Goal: Task Accomplishment & Management: Manage account settings

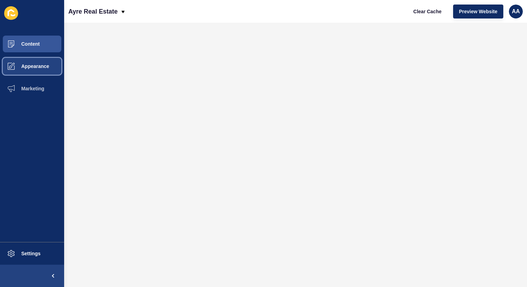
click at [19, 64] on span "Appearance" at bounding box center [24, 66] width 50 height 6
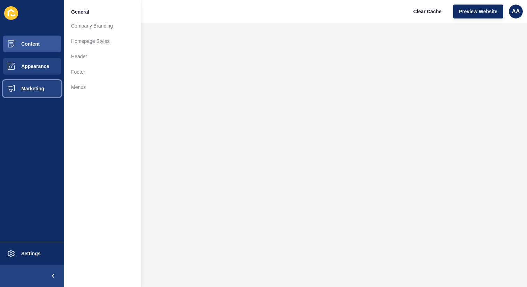
click at [46, 84] on button "Marketing" at bounding box center [32, 88] width 64 height 22
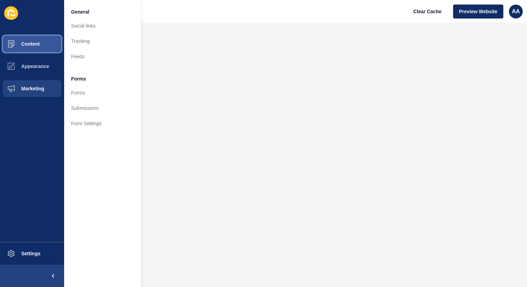
click at [44, 45] on button "Content" at bounding box center [32, 44] width 64 height 22
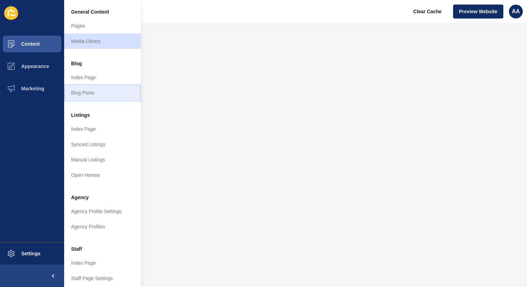
click at [92, 93] on link "Blog Posts" at bounding box center [102, 92] width 77 height 15
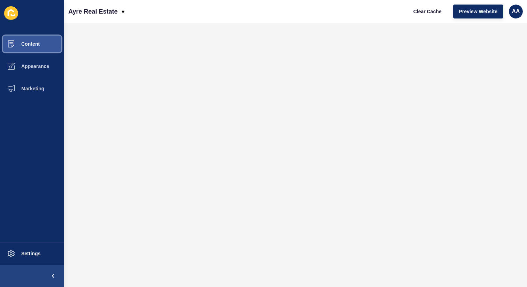
click at [44, 46] on button "Content" at bounding box center [32, 44] width 64 height 22
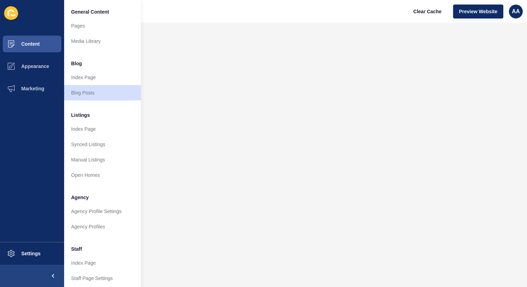
click at [258, 6] on div "Ayre Real Estate Clear Cache Preview Website AA" at bounding box center [295, 11] width 463 height 23
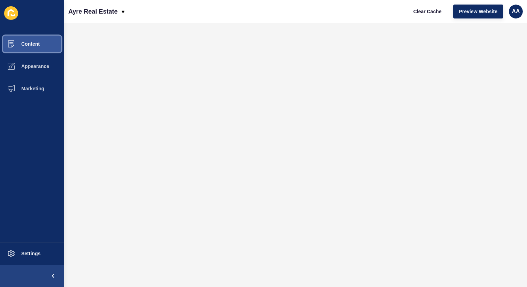
click at [46, 48] on button "Content" at bounding box center [32, 44] width 64 height 22
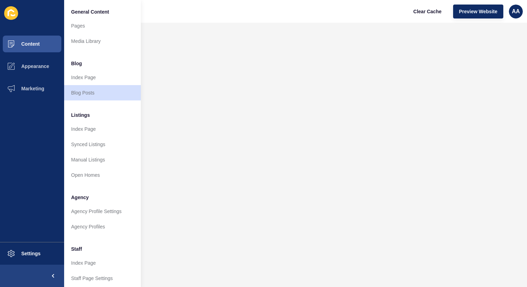
click at [96, 101] on ul "General Content Pages Media Library Blog Index Page Blog Posts Listings Index P…" at bounding box center [102, 204] width 77 height 400
click at [101, 91] on link "Blog Posts" at bounding box center [102, 92] width 77 height 15
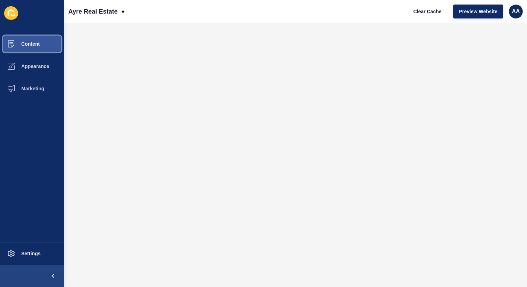
click at [19, 44] on span "Content" at bounding box center [19, 44] width 41 height 6
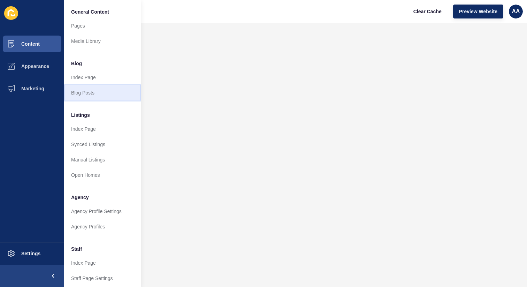
click at [88, 95] on link "Blog Posts" at bounding box center [102, 92] width 77 height 15
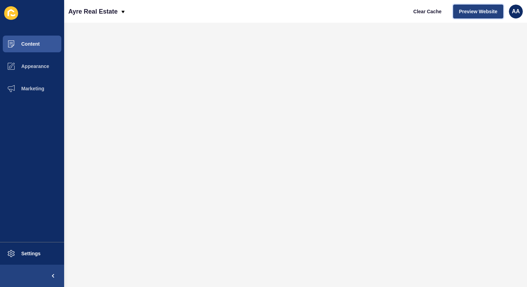
click at [470, 12] on span "Preview Website" at bounding box center [478, 11] width 38 height 7
click at [47, 44] on button "Content" at bounding box center [32, 44] width 64 height 22
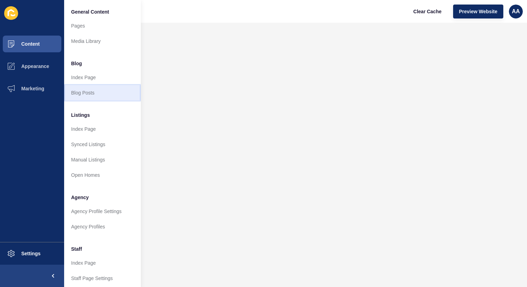
click at [83, 98] on link "Blog Posts" at bounding box center [102, 92] width 77 height 15
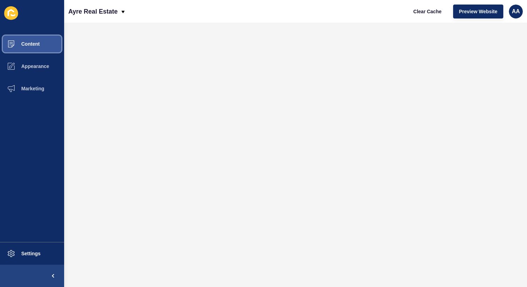
click at [48, 46] on button "Content" at bounding box center [32, 44] width 64 height 22
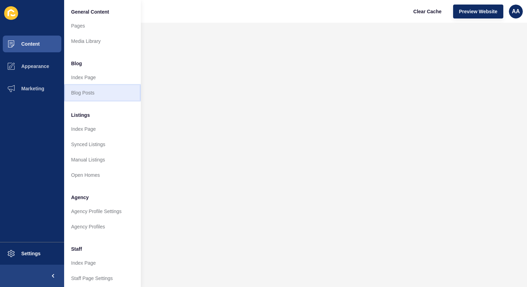
click at [85, 92] on link "Blog Posts" at bounding box center [102, 92] width 77 height 15
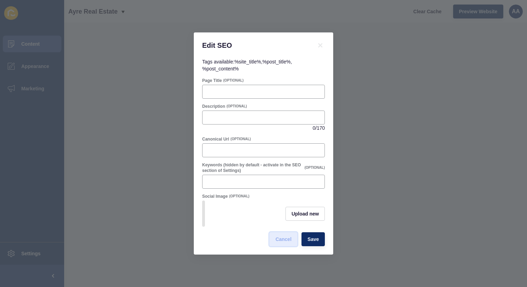
click at [283, 239] on span "Cancel" at bounding box center [284, 239] width 16 height 7
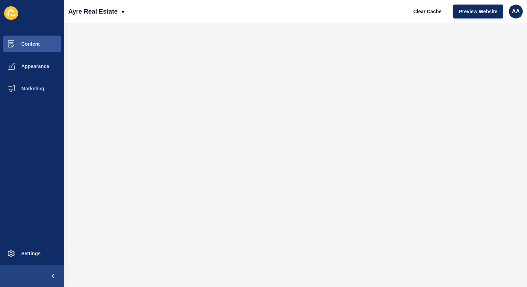
click at [25, 107] on ul "Content Appearance Marketing" at bounding box center [32, 137] width 64 height 209
click at [46, 41] on button "Content" at bounding box center [32, 44] width 64 height 22
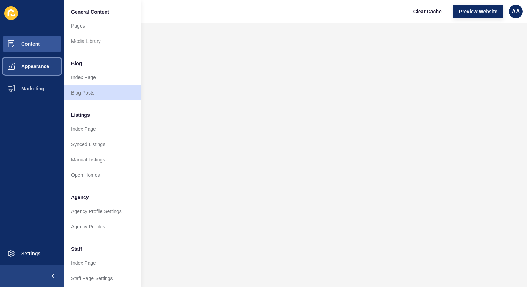
click at [36, 69] on button "Appearance" at bounding box center [32, 66] width 64 height 22
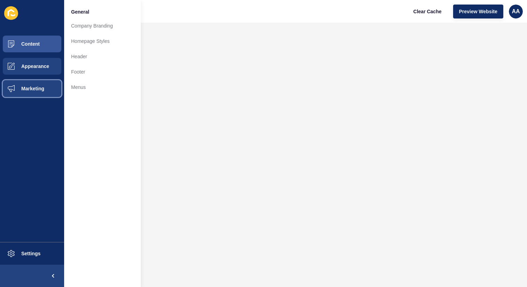
click at [37, 87] on span "Marketing" at bounding box center [21, 89] width 45 height 6
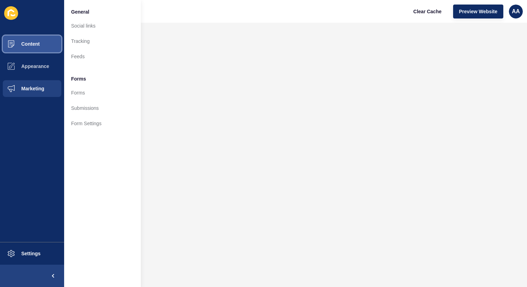
click at [37, 45] on span "Content" at bounding box center [19, 44] width 41 height 6
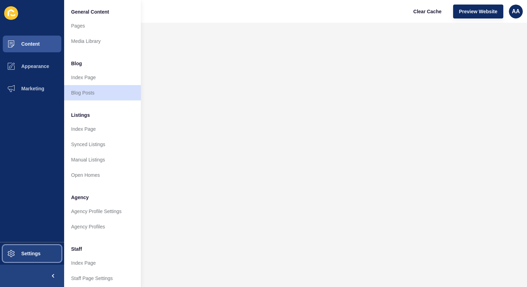
click at [32, 252] on span "Settings" at bounding box center [20, 254] width 42 height 6
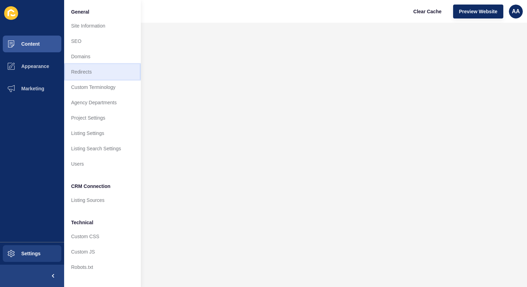
click at [108, 72] on link "Redirects" at bounding box center [102, 71] width 77 height 15
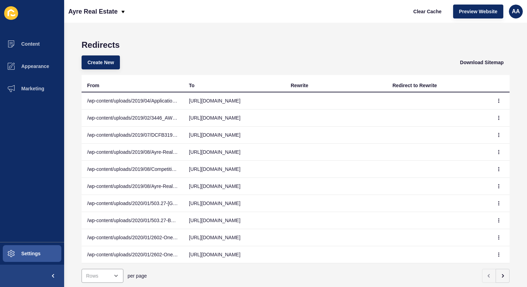
click at [213, 55] on div "Create New Download Sitemap" at bounding box center [296, 62] width 428 height 25
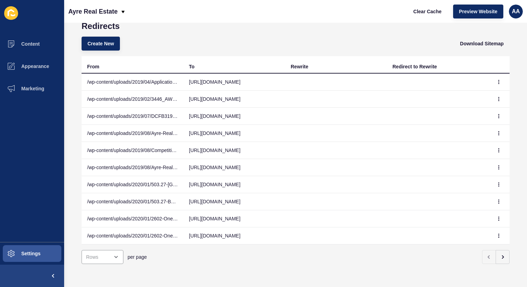
scroll to position [24, 0]
click at [108, 254] on div "open menu" at bounding box center [97, 257] width 23 height 7
click at [110, 231] on div "100 Rows" at bounding box center [104, 234] width 34 height 7
type input "100 Rows"
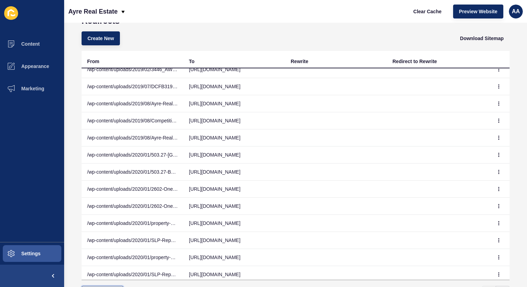
scroll to position [0, 0]
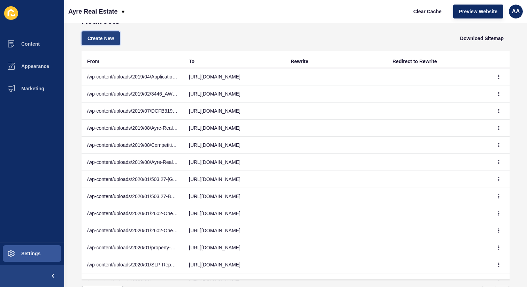
click at [112, 42] on span "Create New" at bounding box center [101, 38] width 27 height 7
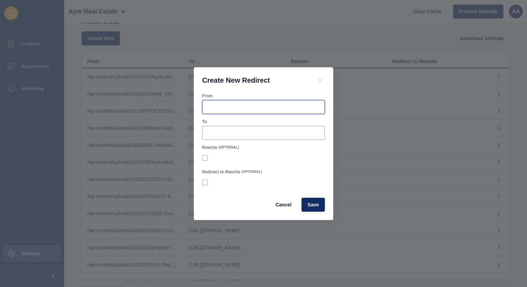
click at [259, 106] on input "From" at bounding box center [264, 107] width 114 height 7
click at [240, 106] on input "From" at bounding box center [264, 107] width 114 height 7
paste input "[URL][DOMAIN_NAME]"
type input "[URL][DOMAIN_NAME]"
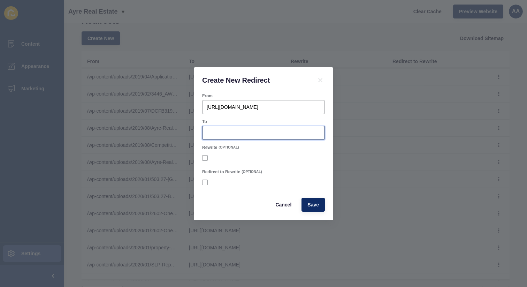
click at [249, 129] on input "To" at bounding box center [264, 132] width 114 height 7
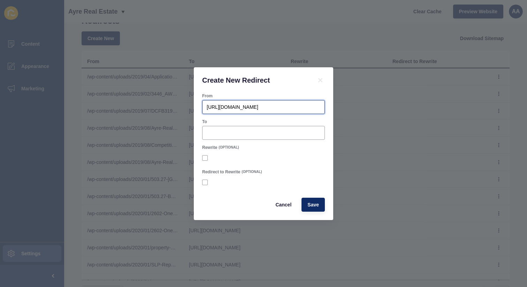
drag, startPoint x: 249, startPoint y: 108, endPoint x: 130, endPoint y: 108, distance: 119.3
click at [130, 108] on div "Create New Redirect From [URL][DOMAIN_NAME] To Rewrite (OPTIONAL) Redirect to R…" at bounding box center [263, 143] width 527 height 287
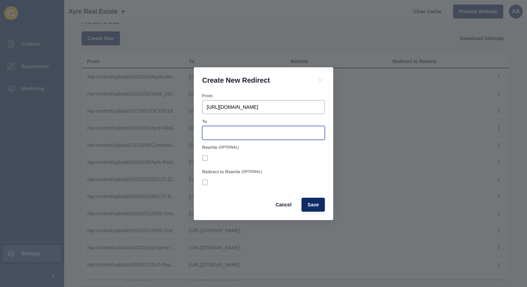
click at [251, 135] on input "To" at bounding box center [264, 132] width 114 height 7
paste input "[URL][DOMAIN_NAME]"
type input "[URL][DOMAIN_NAME]"
drag, startPoint x: 282, startPoint y: 163, endPoint x: 288, endPoint y: 165, distance: 6.6
click at [284, 164] on div at bounding box center [263, 158] width 123 height 13
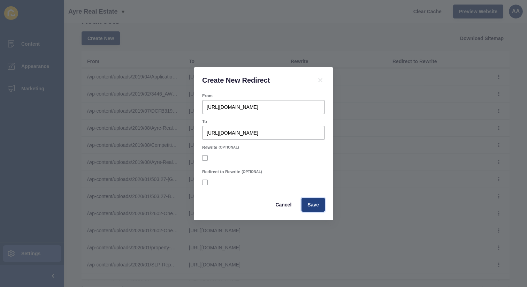
click at [313, 202] on span "Save" at bounding box center [314, 204] width 12 height 7
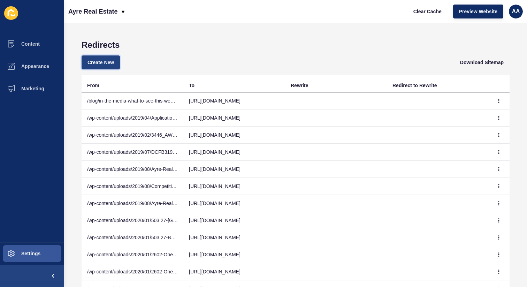
click at [88, 60] on span "Create New" at bounding box center [101, 62] width 27 height 7
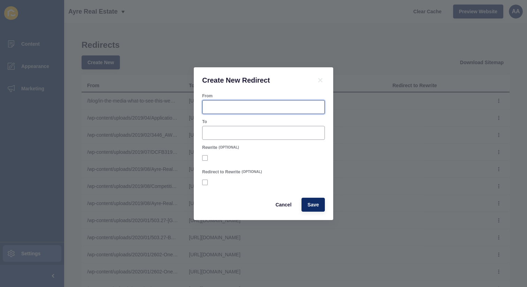
click at [249, 107] on input "From" at bounding box center [264, 107] width 114 height 7
paste input "[URL][DOMAIN_NAME]"
type input "[URL][DOMAIN_NAME]"
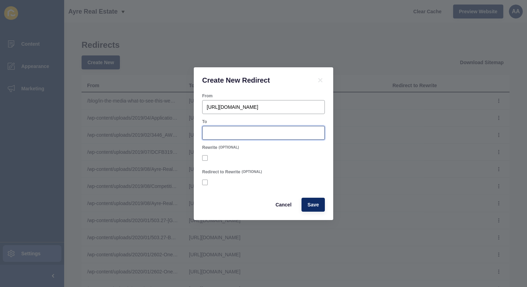
click at [287, 129] on input "To" at bounding box center [264, 132] width 114 height 7
paste input "[URL][DOMAIN_NAME]"
click at [234, 132] on input "[URL][DOMAIN_NAME]" at bounding box center [264, 132] width 114 height 7
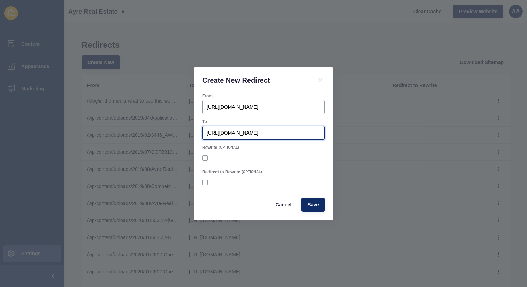
scroll to position [0, 0]
paste input "url"
type input "[URL][DOMAIN_NAME]"
click at [323, 205] on button "Save" at bounding box center [313, 205] width 23 height 14
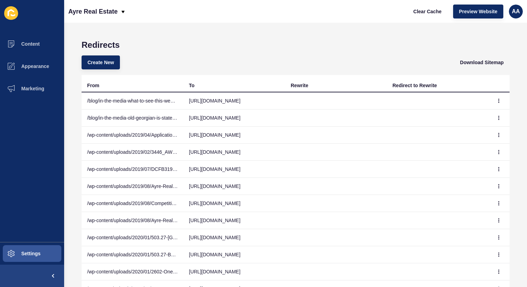
click at [344, 61] on div "Create New Download Sitemap" at bounding box center [296, 62] width 428 height 25
click at [494, 120] on button "button" at bounding box center [499, 118] width 10 height 10
click at [497, 101] on icon "button" at bounding box center [499, 101] width 4 height 4
click at [481, 107] on link "Edit" at bounding box center [469, 114] width 49 height 15
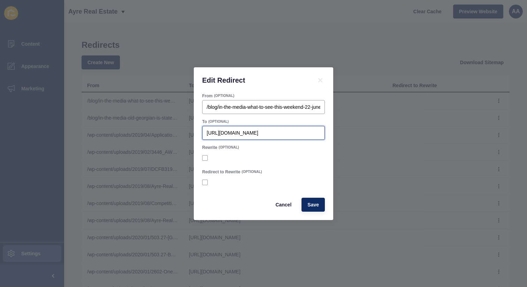
drag, startPoint x: 254, startPoint y: 131, endPoint x: 296, endPoint y: 139, distance: 42.6
click at [267, 134] on input "[URL][DOMAIN_NAME]" at bounding box center [264, 132] width 114 height 7
type input "[URL][DOMAIN_NAME]"
click at [314, 202] on span "Save" at bounding box center [314, 204] width 12 height 7
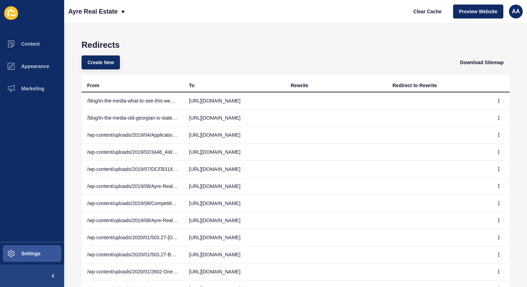
click at [81, 65] on div "Redirects Create New Download Sitemap From To Rewrite Redirect to Rewrite /blog…" at bounding box center [295, 155] width 463 height 264
click at [104, 62] on span "Create New" at bounding box center [101, 62] width 27 height 7
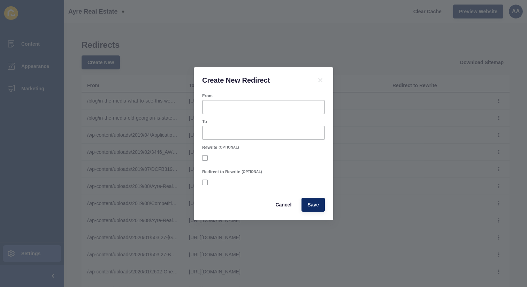
click at [251, 121] on div "To" at bounding box center [263, 122] width 123 height 6
click at [261, 108] on input "From" at bounding box center [264, 107] width 114 height 7
paste input "[URL][DOMAIN_NAME]"
type input "[URL][DOMAIN_NAME]"
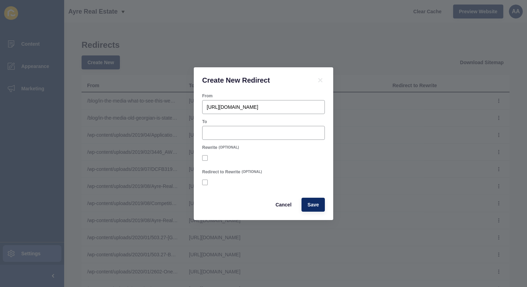
scroll to position [0, 0]
